Goal: Task Accomplishment & Management: Complete application form

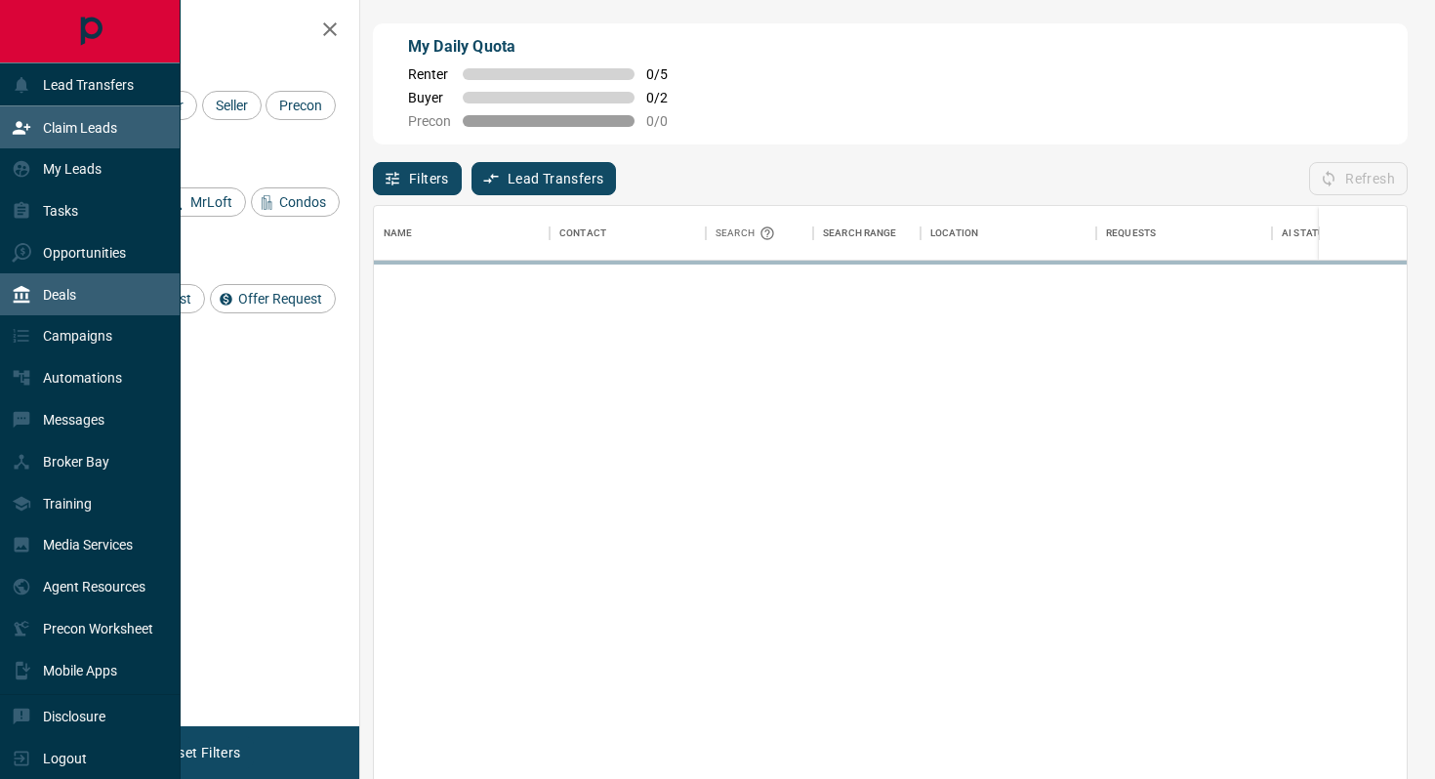
scroll to position [592, 1033]
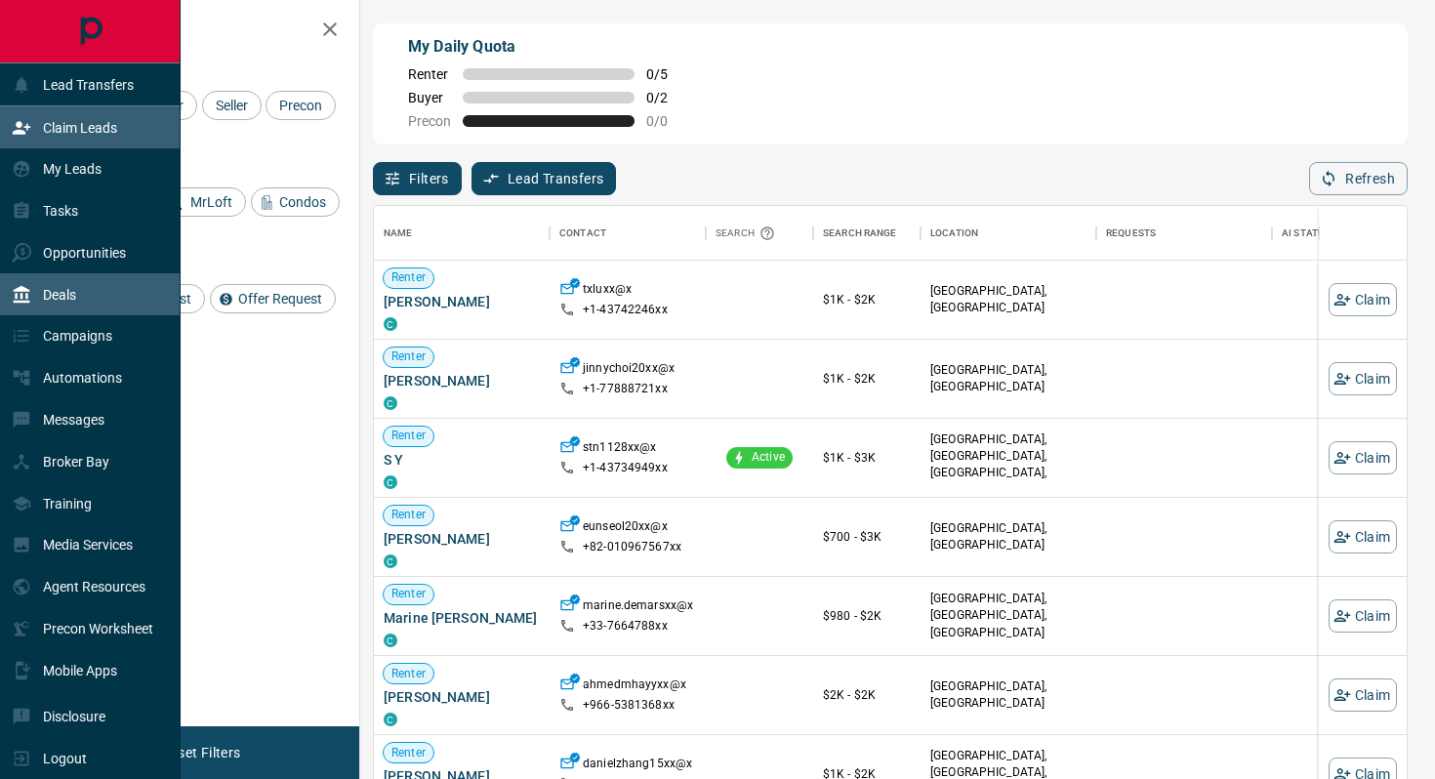
click at [63, 306] on div "Deals" at bounding box center [44, 294] width 64 height 32
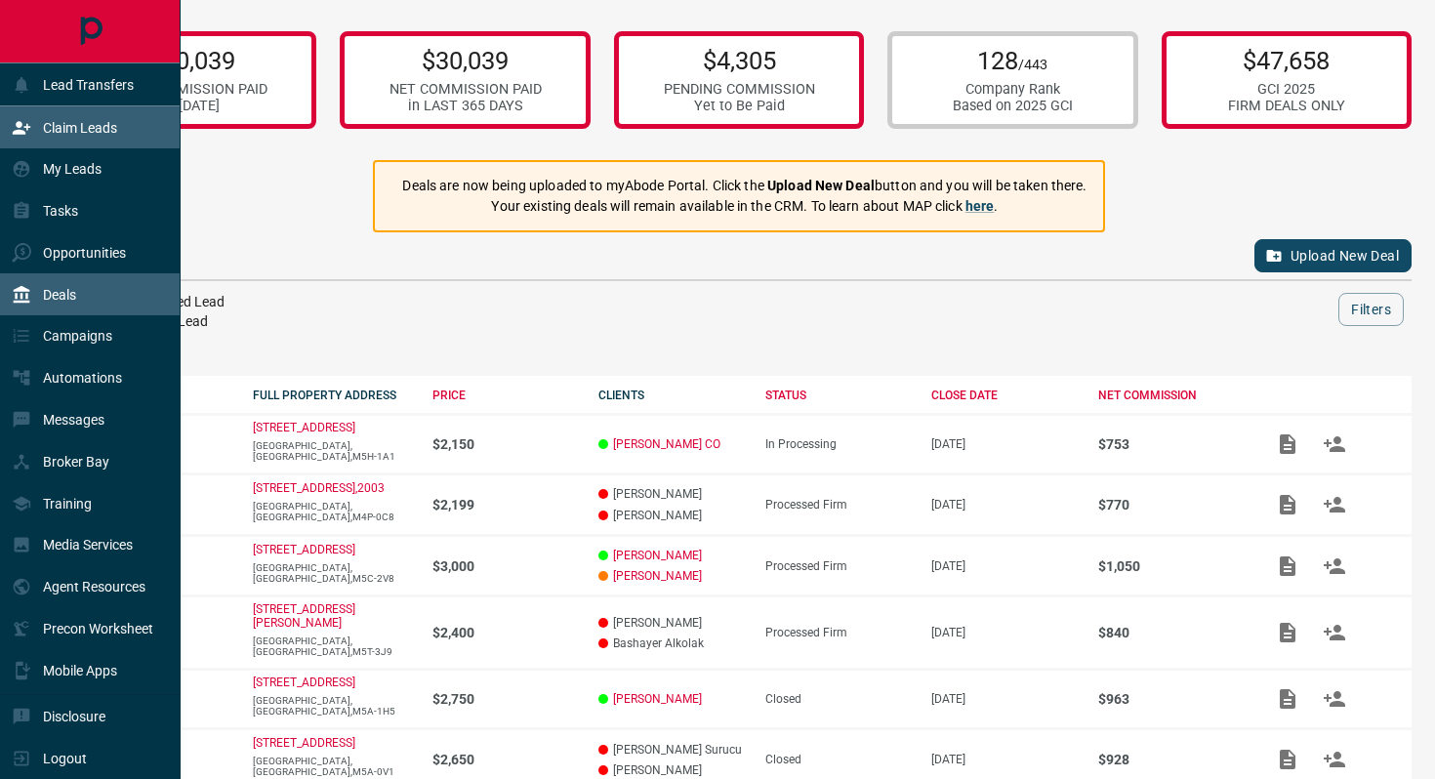
click at [111, 128] on p "Claim Leads" at bounding box center [80, 128] width 74 height 16
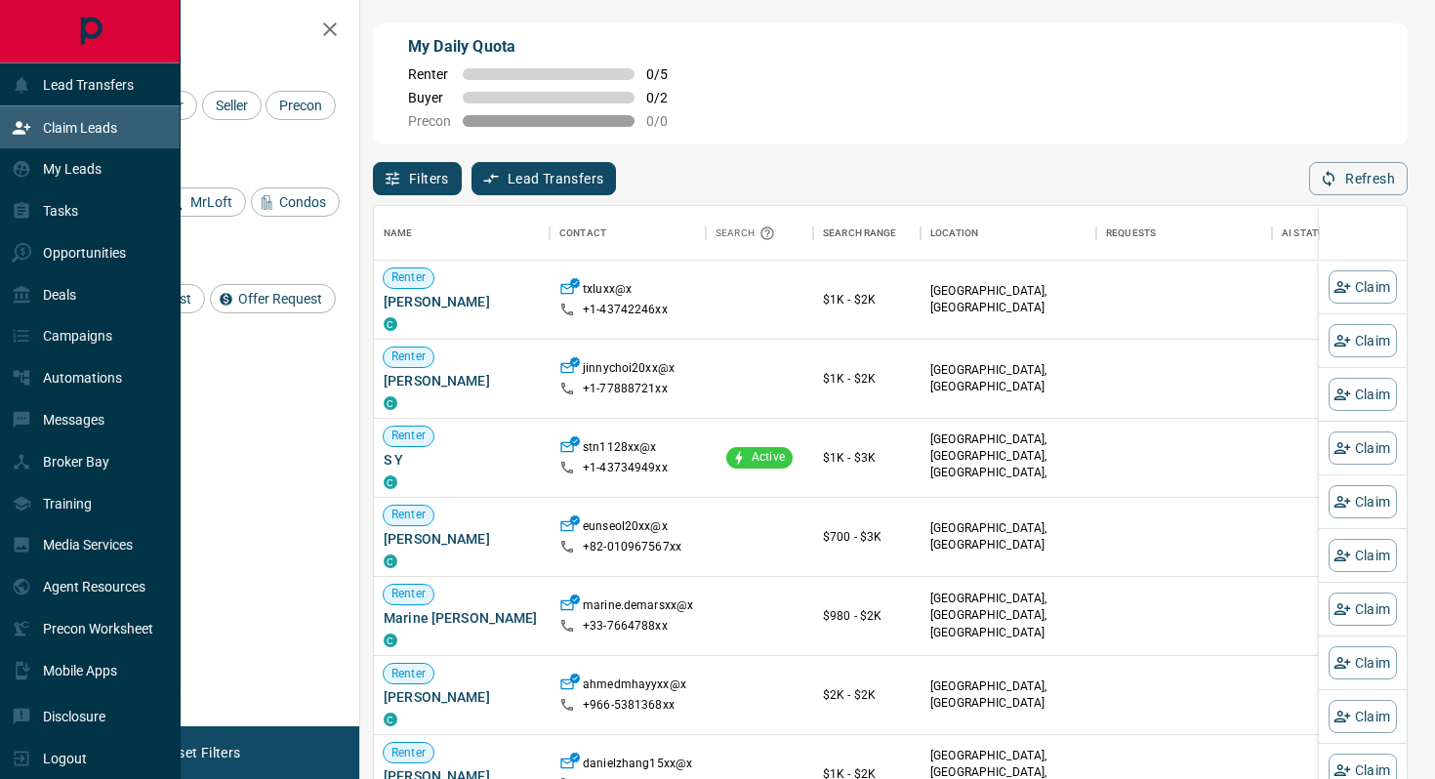
scroll to position [592, 1033]
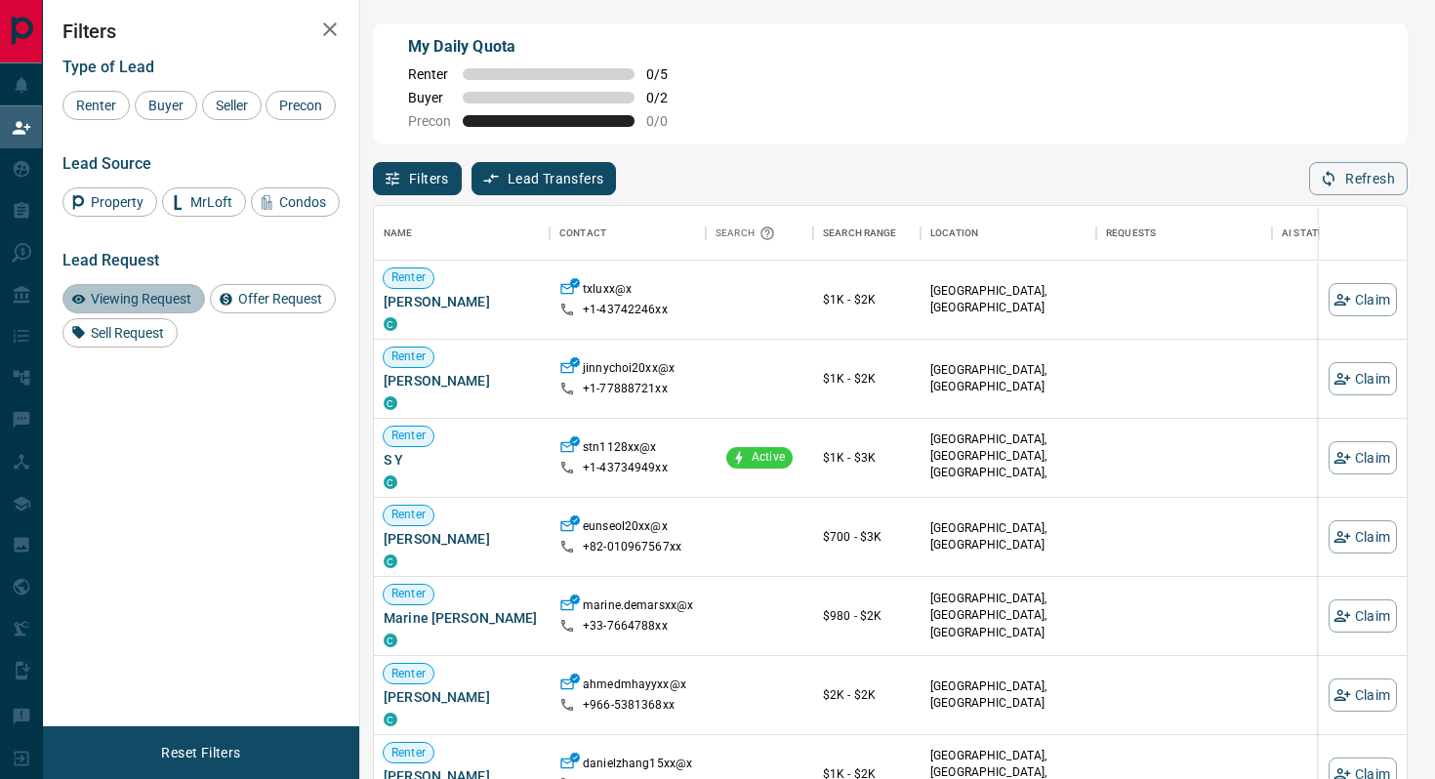
click at [153, 307] on span "Viewing Request" at bounding box center [141, 299] width 114 height 16
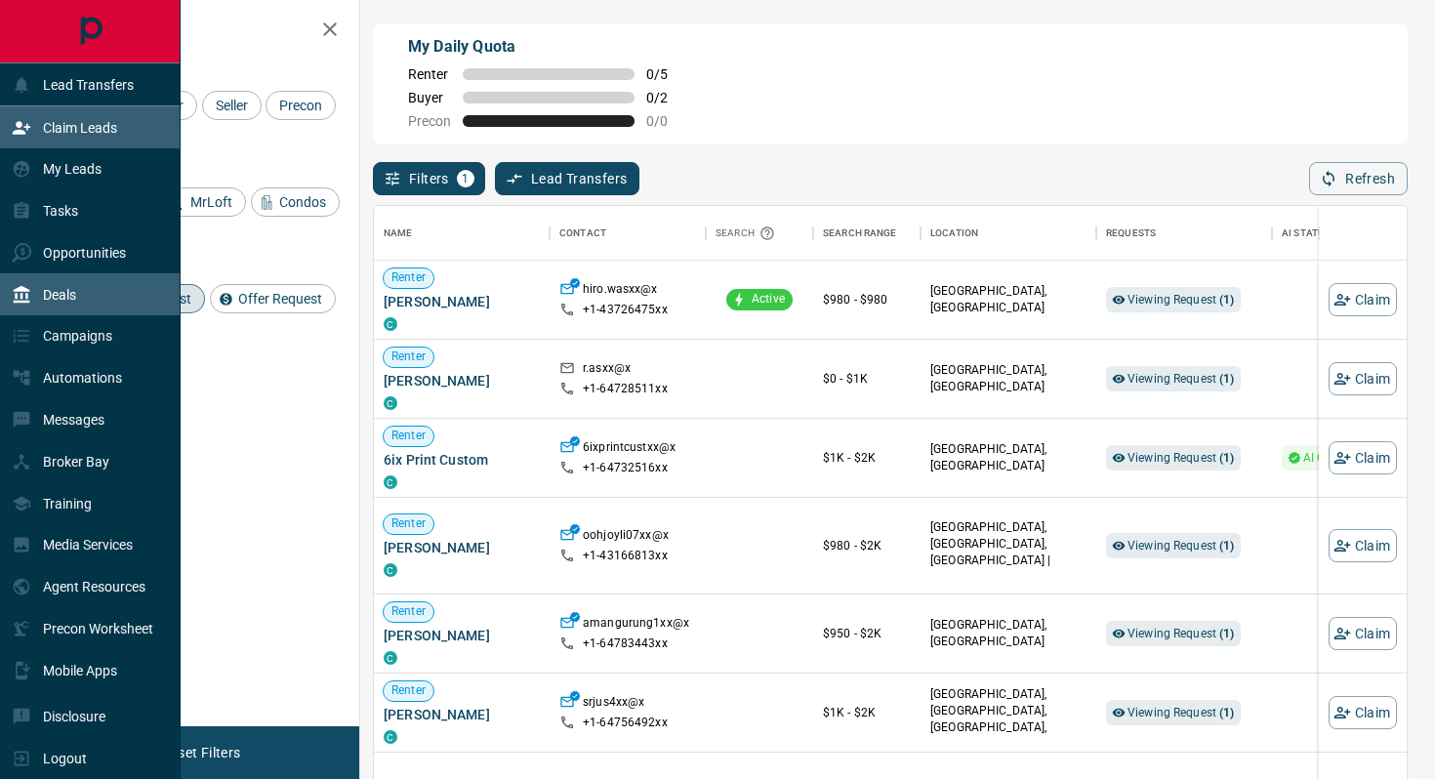
click at [61, 296] on p "Deals" at bounding box center [59, 295] width 33 height 16
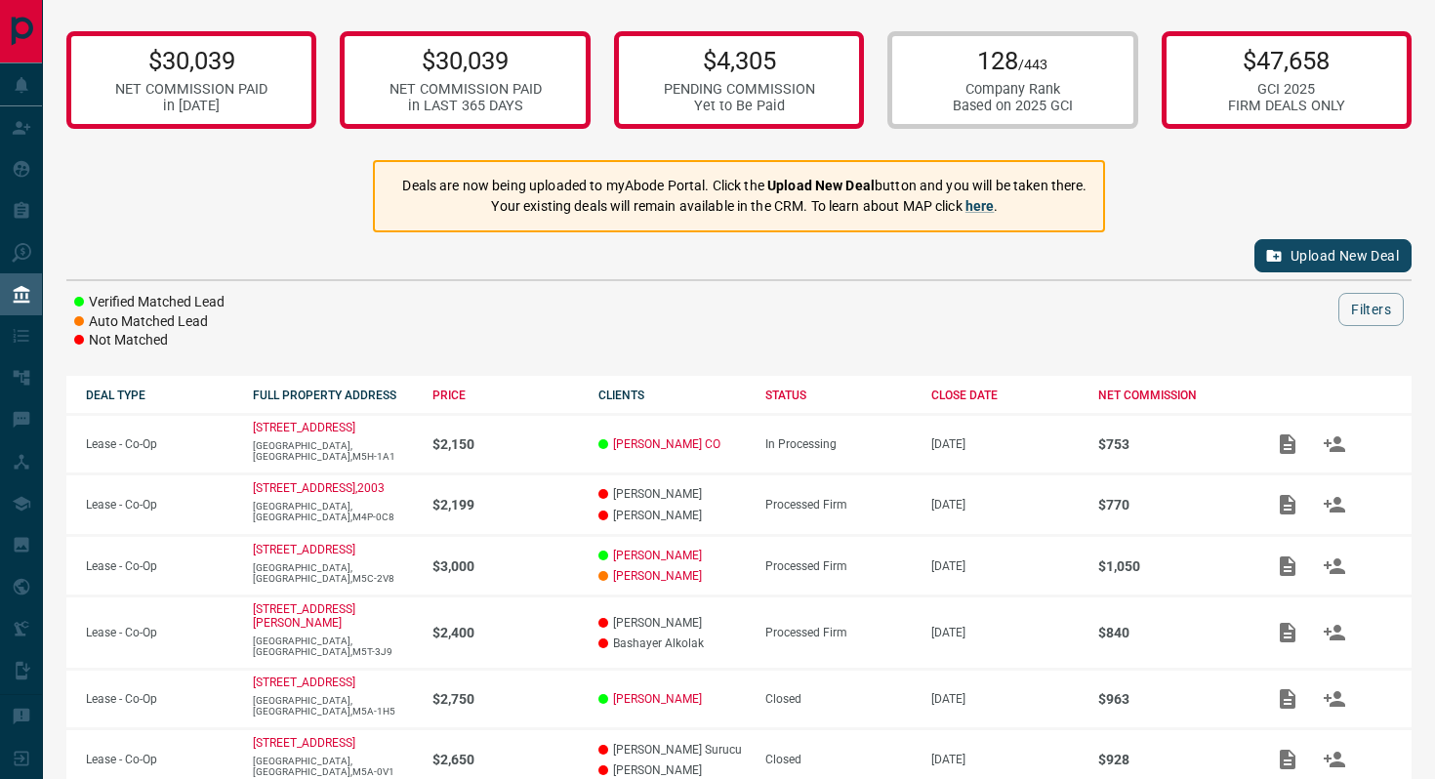
click at [1330, 252] on button "Upload New Deal" at bounding box center [1332, 255] width 157 height 33
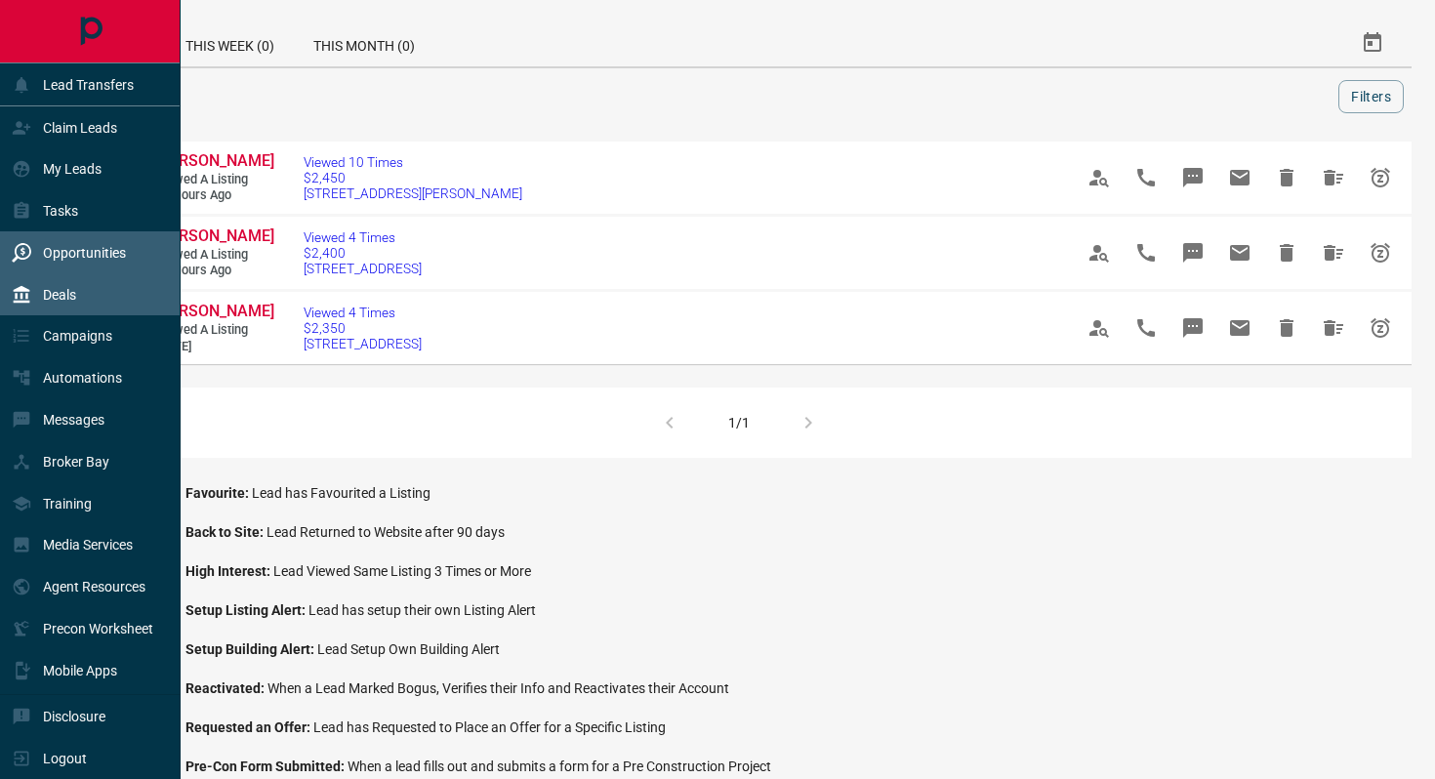
click at [121, 293] on div "Deals" at bounding box center [90, 294] width 181 height 42
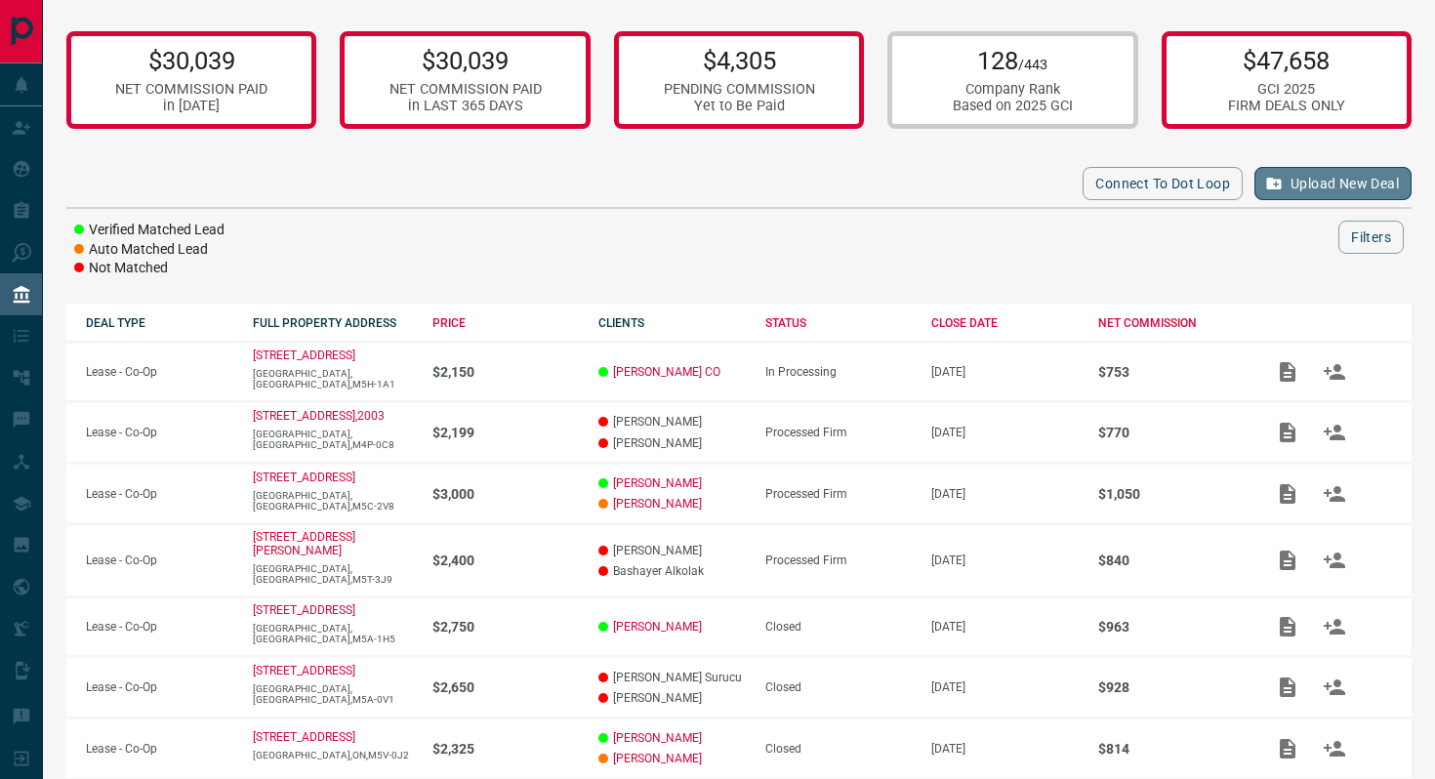
click at [1301, 176] on button "Upload New Deal" at bounding box center [1332, 183] width 157 height 33
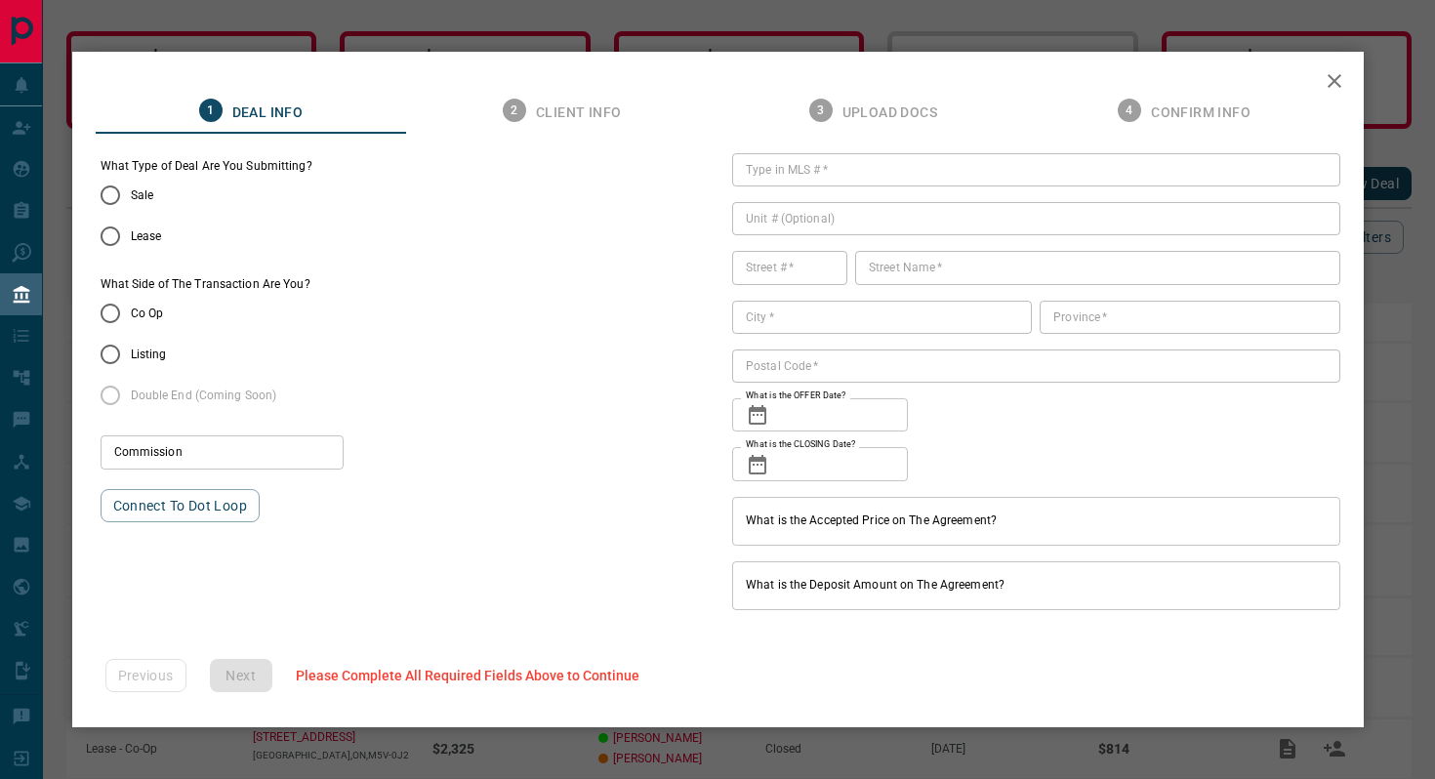
click at [1331, 87] on div "1 Deal Info 2 Client Info 3 Upload Docs 4 Confirm Info" at bounding box center [718, 110] width 1245 height 47
